Goal: Task Accomplishment & Management: Manage account settings

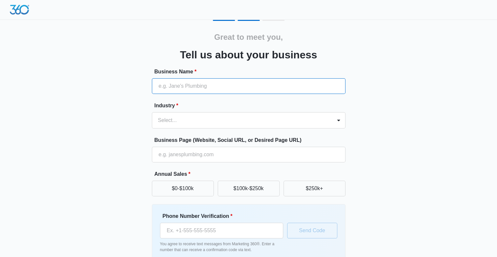
click at [206, 88] on input "Business Name *" at bounding box center [249, 86] width 194 height 16
type input "Club SciKidz [GEOGRAPHIC_DATA]"
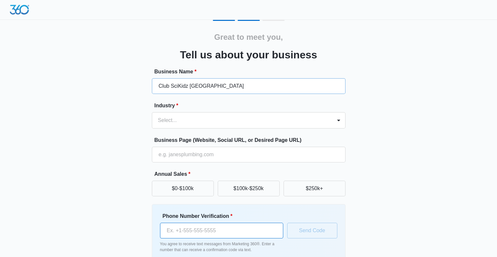
type input "[PHONE_NUMBER]"
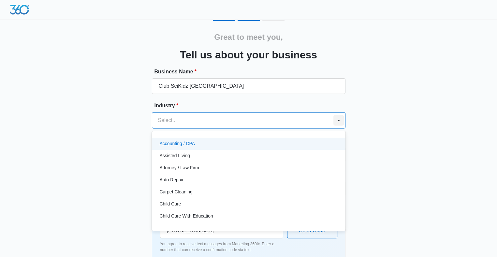
click at [338, 120] on div at bounding box center [339, 120] width 10 height 10
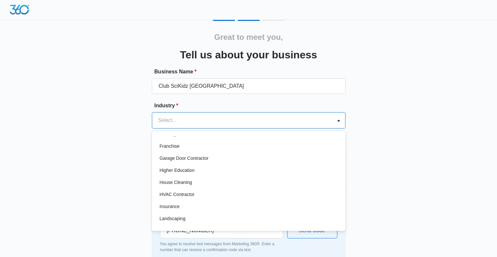
scroll to position [220, 0]
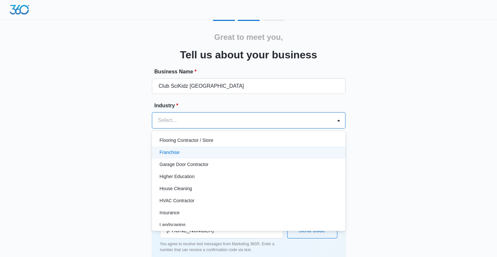
click at [188, 151] on div "Franchise" at bounding box center [248, 152] width 177 height 7
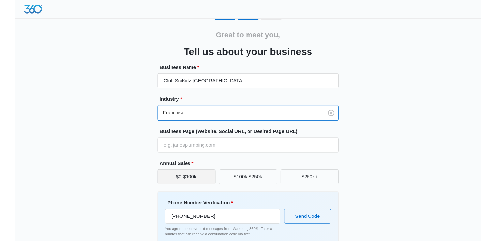
scroll to position [35, 0]
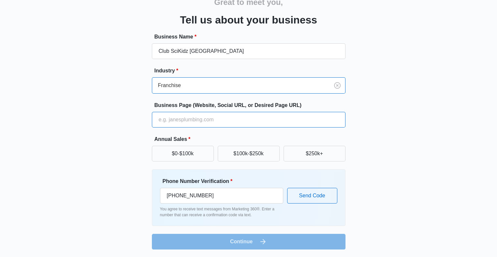
click at [194, 121] on input "Business Page (Website, Social URL, or Desired Page URL)" at bounding box center [249, 120] width 194 height 16
type input "centrallongisland.clubscikidz.com"
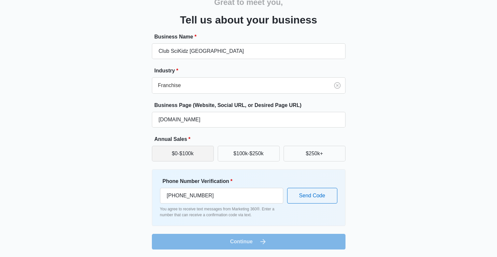
click at [191, 157] on button "$0-$100k" at bounding box center [183, 154] width 62 height 16
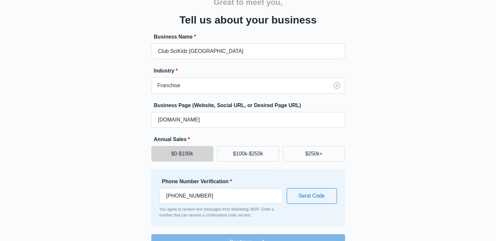
click at [274, 237] on form "Business Name * Club SciKidz Long Island Industry * Franchise Business Page (We…" at bounding box center [248, 141] width 194 height 217
click at [313, 198] on button "Send Code" at bounding box center [312, 196] width 50 height 16
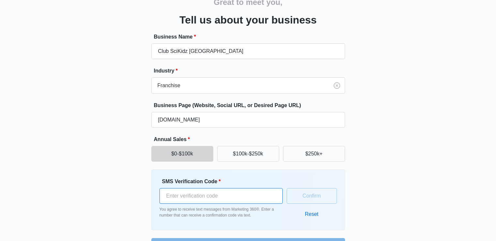
click at [182, 195] on input "SMS Verification Code *" at bounding box center [220, 196] width 123 height 16
type input "352699"
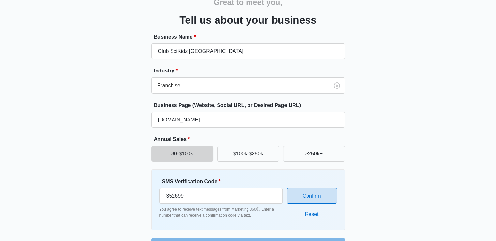
click at [313, 198] on button "Confirm" at bounding box center [312, 196] width 50 height 16
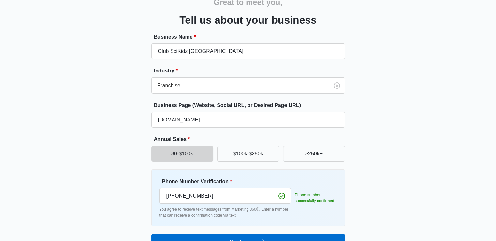
scroll to position [51, 0]
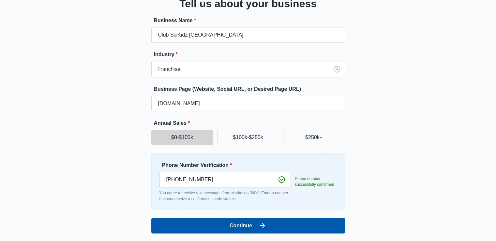
click at [274, 223] on button "Continue" at bounding box center [248, 225] width 194 height 16
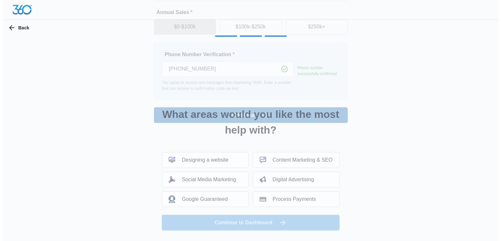
scroll to position [0, 0]
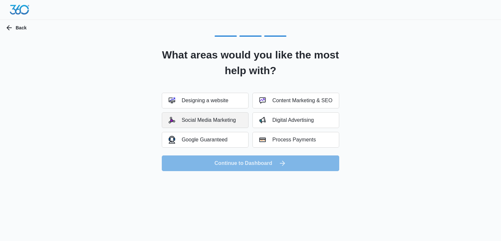
click at [203, 123] on button "Social Media Marketing" at bounding box center [205, 120] width 87 height 16
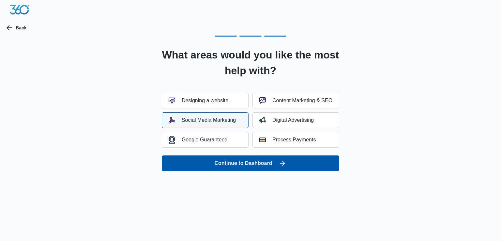
click at [248, 163] on button "Continue to Dashboard" at bounding box center [250, 163] width 177 height 16
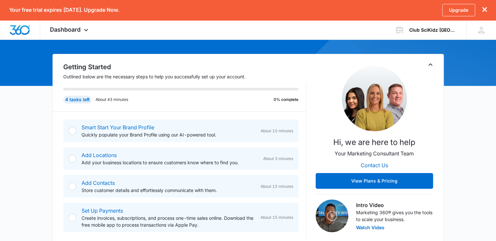
scroll to position [19, 0]
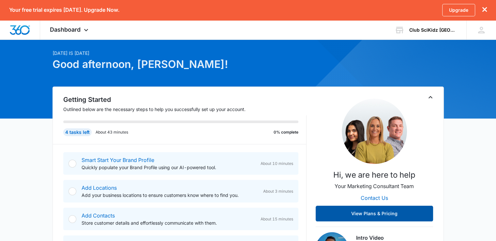
click at [365, 213] on button "View Plans & Pricing" at bounding box center [374, 213] width 117 height 16
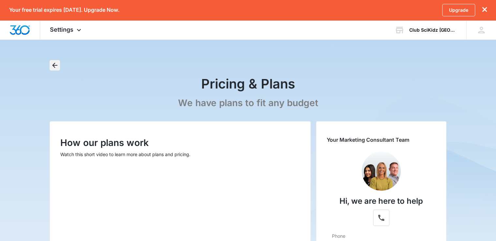
click at [55, 67] on icon "Back" at bounding box center [55, 65] width 8 height 8
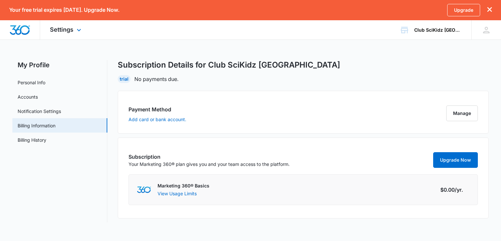
click at [24, 33] on img "Dashboard" at bounding box center [19, 30] width 21 height 10
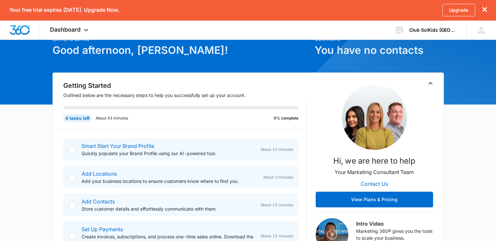
scroll to position [65, 0]
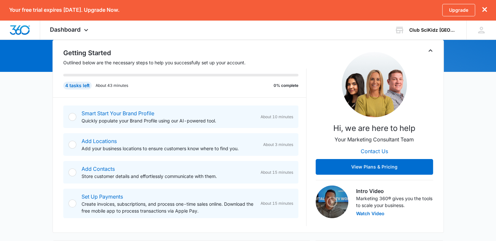
click at [70, 117] on div at bounding box center [72, 117] width 8 height 8
click at [74, 116] on div at bounding box center [72, 117] width 8 height 8
click at [108, 113] on link "Smart Start Your Brand Profile" at bounding box center [118, 113] width 73 height 7
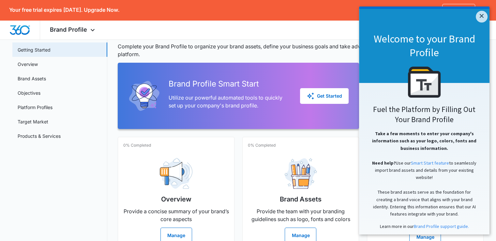
scroll to position [65, 0]
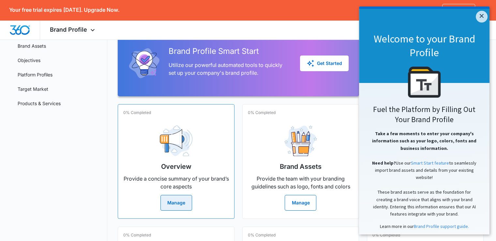
click at [170, 200] on button "Manage" at bounding box center [176, 203] width 32 height 16
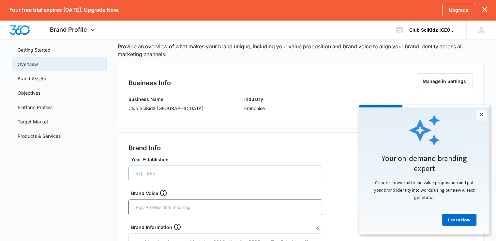
scroll to position [98, 0]
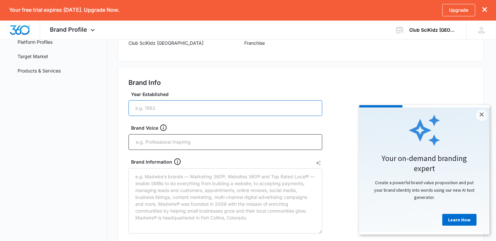
click at [161, 109] on input "Year Established" at bounding box center [225, 108] width 194 height 16
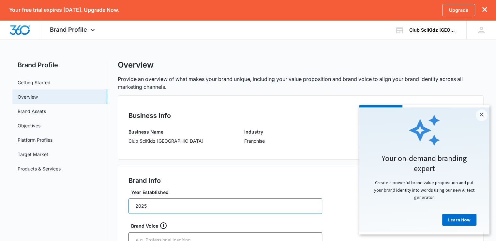
type input "2025"
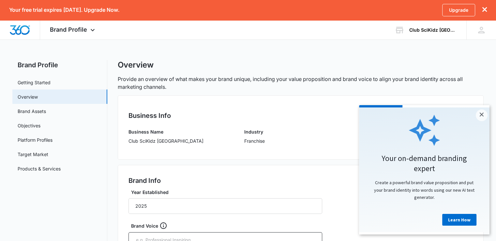
click at [429, 161] on h2 "Your on-demand branding expert" at bounding box center [424, 163] width 117 height 20
click at [457, 223] on link "Learn How" at bounding box center [459, 220] width 34 height 12
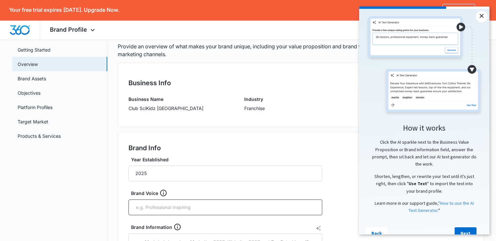
click at [481, 15] on link "×" at bounding box center [482, 17] width 12 height 12
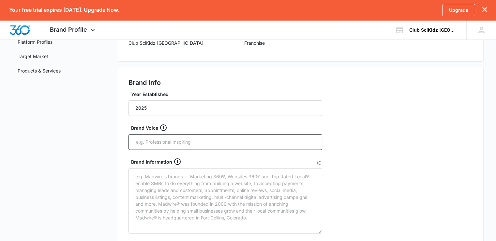
scroll to position [130, 0]
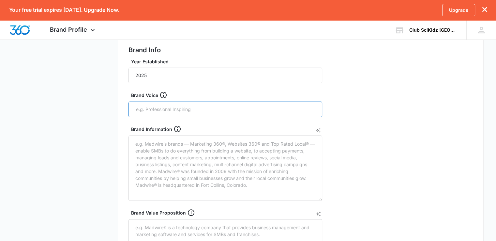
click at [156, 108] on input "text" at bounding box center [225, 109] width 181 height 10
type input "Integrating Education and Fun"
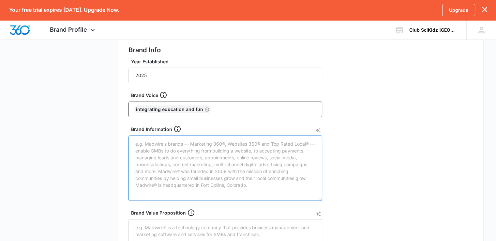
click at [141, 145] on textarea "Brand Information" at bounding box center [225, 167] width 194 height 65
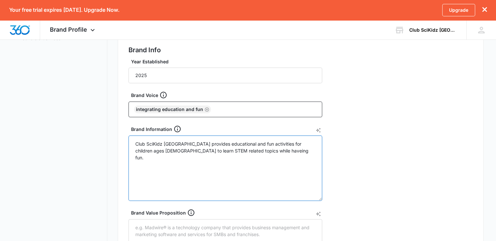
click at [232, 152] on textarea "Club SciKidz [GEOGRAPHIC_DATA] provides educational and fun activities for chil…" at bounding box center [225, 167] width 194 height 65
click at [231, 151] on textarea "Club SciKidz [GEOGRAPHIC_DATA] provides educational and fun activities for chil…" at bounding box center [225, 167] width 194 height 65
click at [253, 150] on textarea "Club SciKidz [GEOGRAPHIC_DATA] provides educational and fun activities for chil…" at bounding box center [225, 167] width 194 height 65
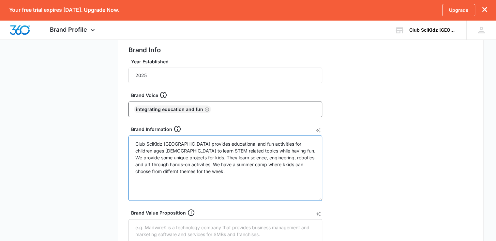
click at [239, 165] on textarea "Club SciKidz [GEOGRAPHIC_DATA] provides educational and fun activities for chil…" at bounding box center [225, 167] width 194 height 65
click at [236, 163] on textarea "Club SciKidz [GEOGRAPHIC_DATA] provides educational and fun activities for chil…" at bounding box center [225, 167] width 194 height 65
click at [293, 163] on textarea "Club SciKidz [GEOGRAPHIC_DATA] provides educational and fun activities for chil…" at bounding box center [225, 167] width 194 height 65
click at [309, 164] on textarea "Club SciKidz [GEOGRAPHIC_DATA] provides educational and fun activities for chil…" at bounding box center [225, 167] width 194 height 65
click at [200, 171] on textarea "Club SciKidz [GEOGRAPHIC_DATA] provides educational and fun activities for chil…" at bounding box center [225, 167] width 194 height 65
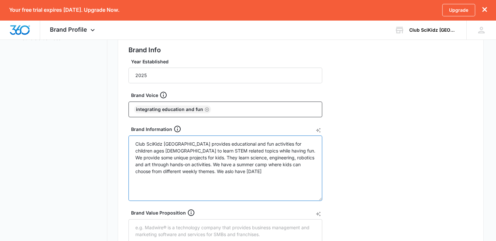
click at [188, 169] on textarea "Club SciKidz [GEOGRAPHIC_DATA] provides educational and fun activities for chil…" at bounding box center [225, 167] width 194 height 65
click at [225, 171] on textarea "Club SciKidz [GEOGRAPHIC_DATA] provides educational and fun activities for chil…" at bounding box center [225, 167] width 194 height 65
type textarea "Club SciKidz [GEOGRAPHIC_DATA] provides educational and fun activities for chil…"
click at [319, 130] on icon "AI Text Generator" at bounding box center [318, 130] width 5 height 5
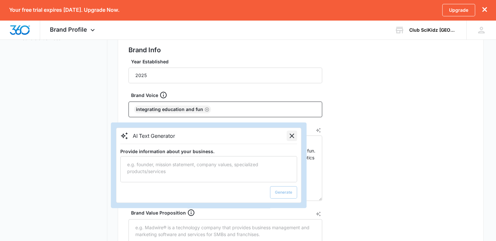
click at [292, 134] on icon "Close" at bounding box center [292, 136] width 8 height 8
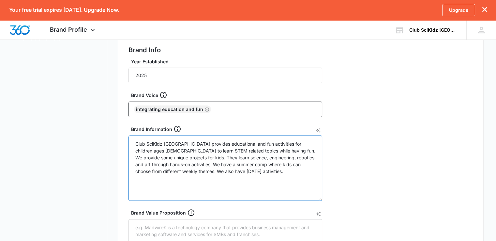
drag, startPoint x: 243, startPoint y: 170, endPoint x: 127, endPoint y: 142, distance: 119.3
click at [127, 142] on div "Brand Info Year Established 2025 Brand Voice Integrating Education and Fun Bran…" at bounding box center [301, 190] width 366 height 312
click at [317, 130] on icon "AI Text Generator" at bounding box center [318, 130] width 5 height 5
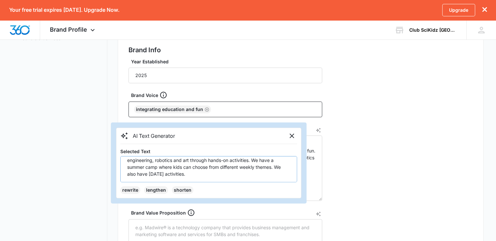
scroll to position [0, 0]
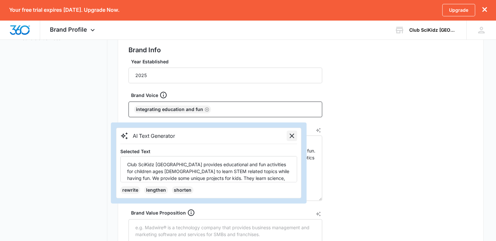
click at [292, 135] on icon "Close" at bounding box center [292, 135] width 5 height 5
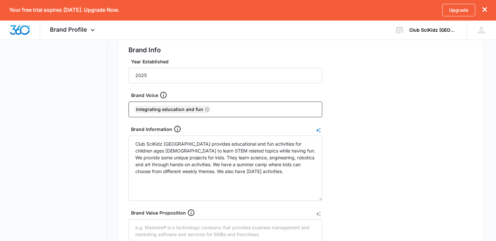
click at [317, 131] on icon "AI Text Generator" at bounding box center [318, 130] width 5 height 5
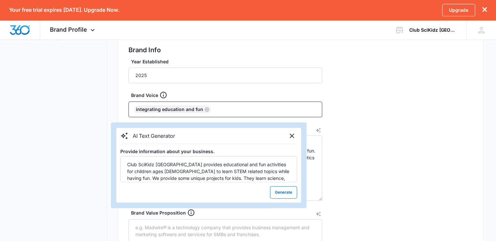
scroll to position [19, 0]
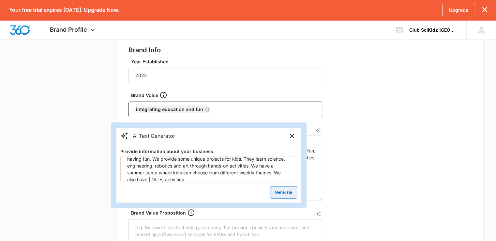
type textarea "Club SciKidz [GEOGRAPHIC_DATA] provides educational and fun activities for chil…"
click at [277, 191] on button "Generate" at bounding box center [283, 192] width 27 height 12
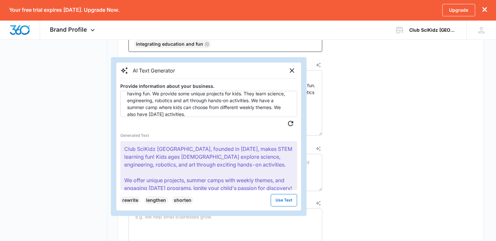
scroll to position [13, 0]
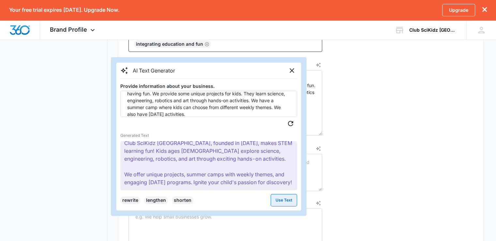
click at [274, 199] on button "Use Text" at bounding box center [284, 200] width 26 height 12
type textarea "Club SciKidz [GEOGRAPHIC_DATA], founded in [DATE], makes STEM learning fun! Kid…"
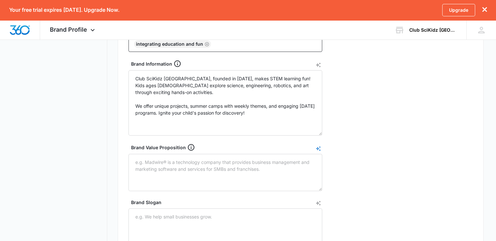
click at [318, 148] on icon "AI Text Generator" at bounding box center [318, 148] width 5 height 5
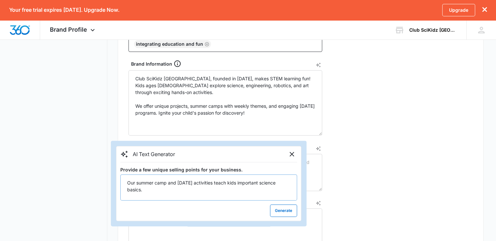
type textarea "Our summer camp and [DATE] activities teach kids important science basics."
